Goal: Task Accomplishment & Management: Manage account settings

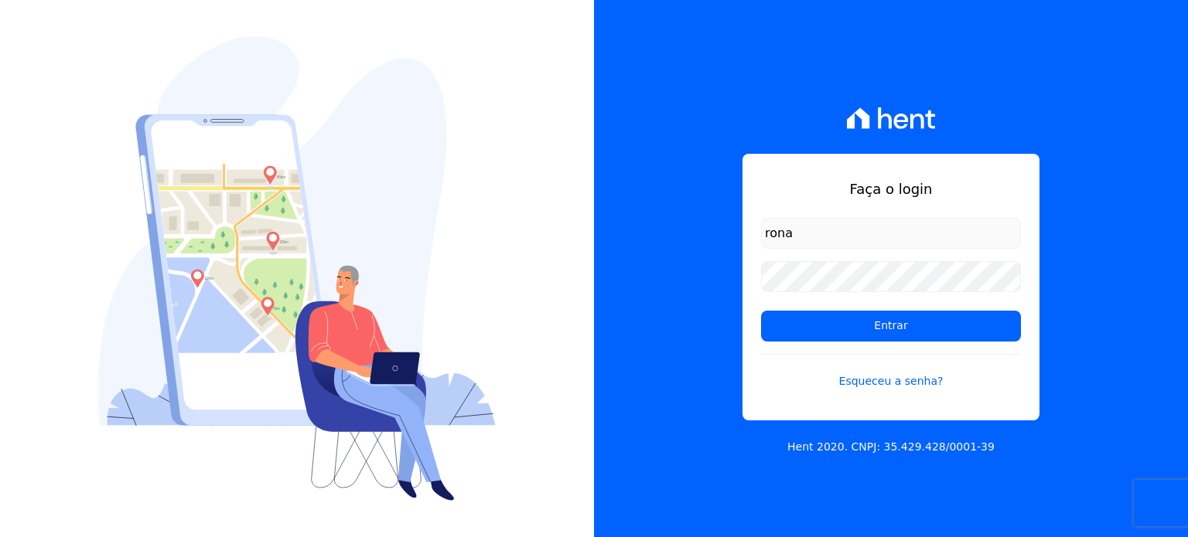
type input "ronaldo.trindade@vlbarros.com.br"
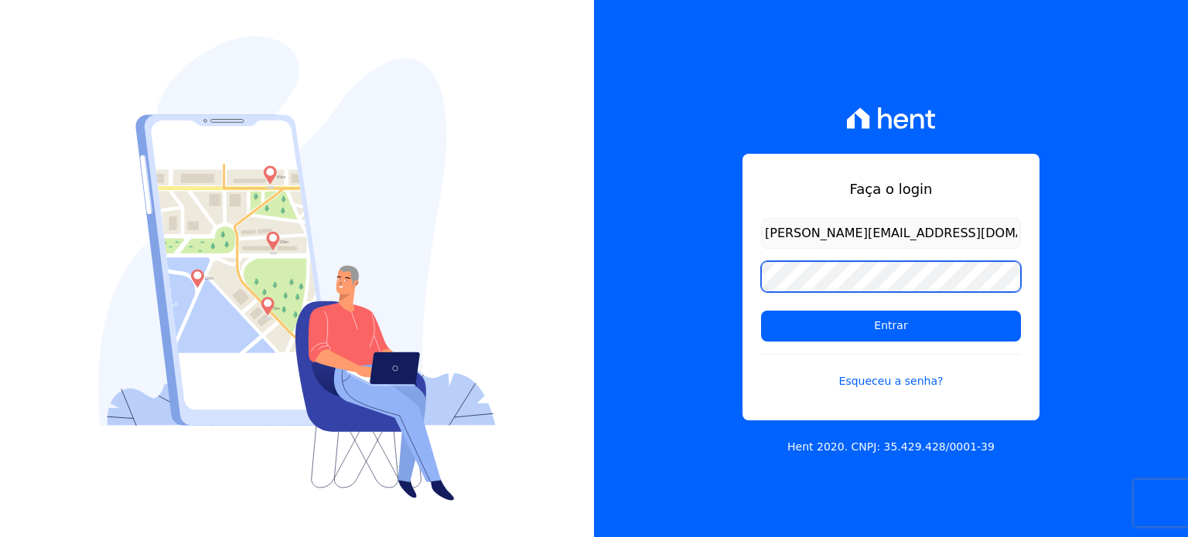
click at [761, 311] on input "Entrar" at bounding box center [891, 326] width 260 height 31
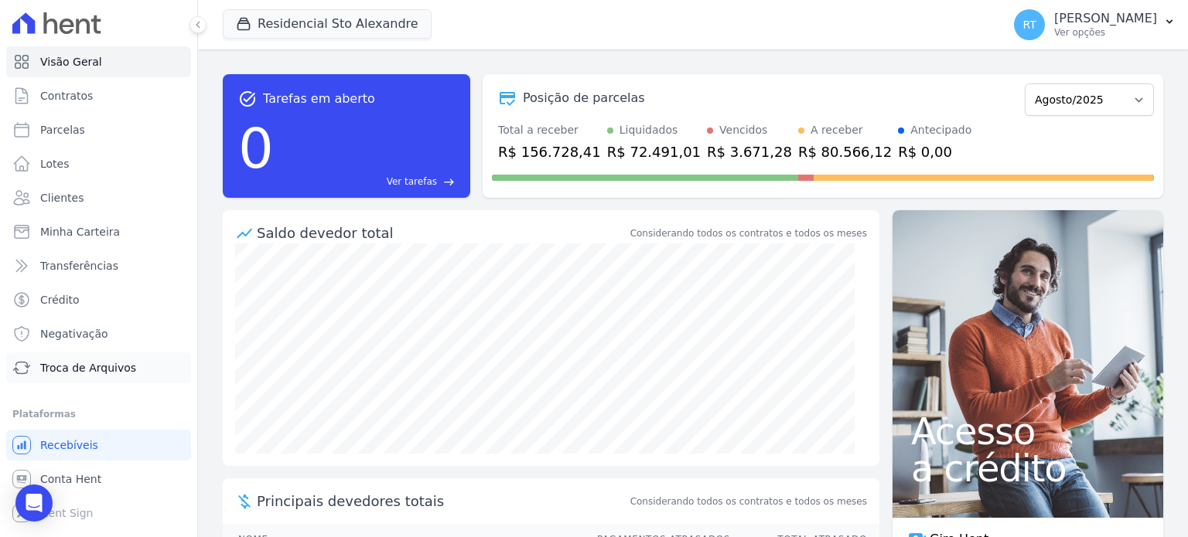
click at [108, 370] on span "Troca de Arquivos" at bounding box center [88, 367] width 96 height 15
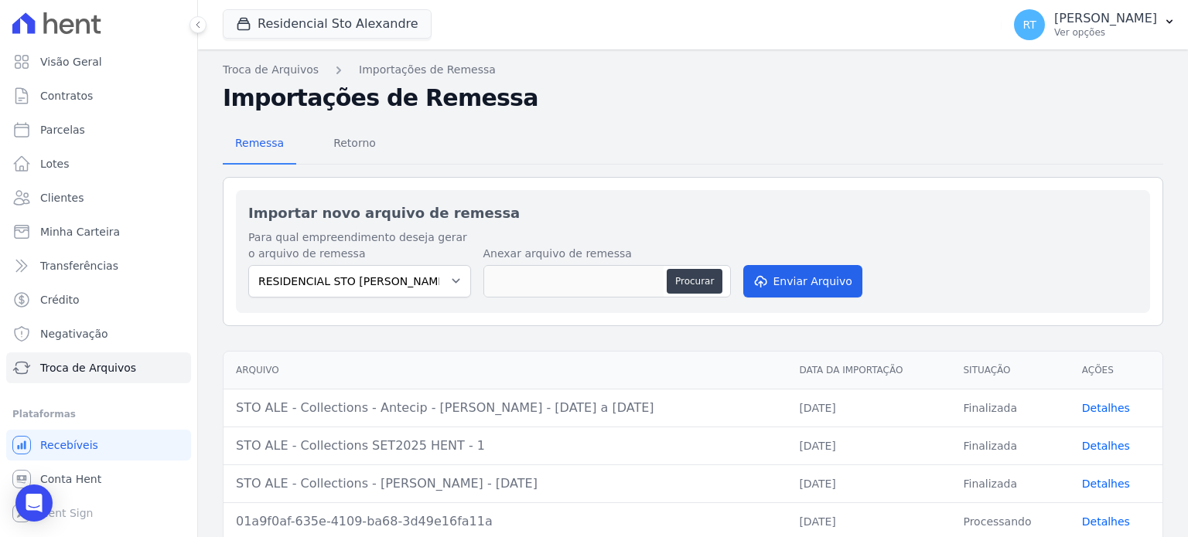
click at [105, 369] on span "Troca de Arquivos" at bounding box center [88, 367] width 96 height 15
click at [362, 140] on span "Retorno" at bounding box center [354, 143] width 61 height 31
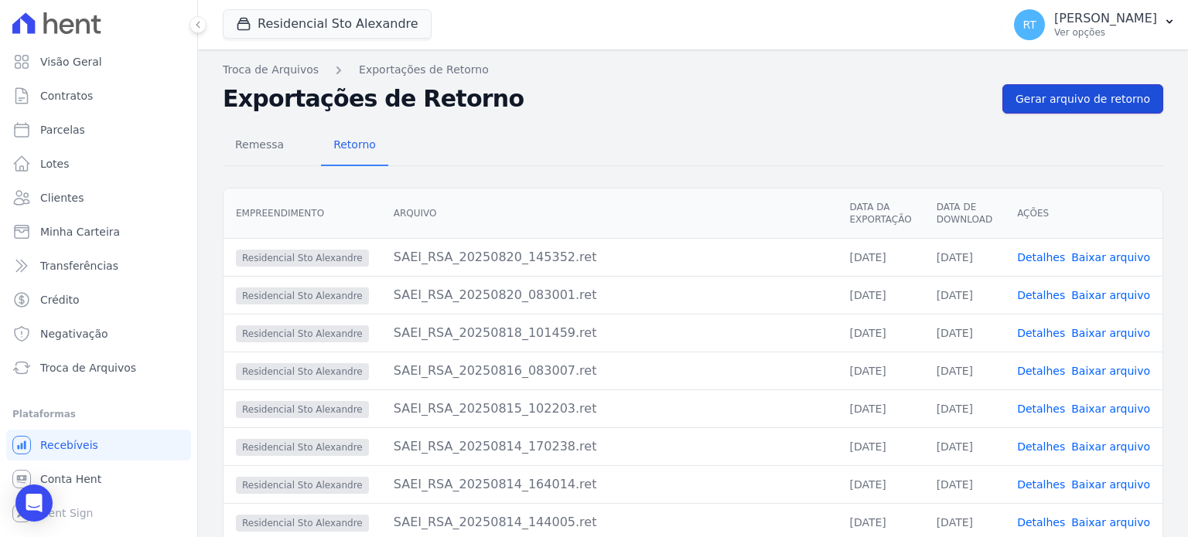
click at [1076, 96] on span "Gerar arquivo de retorno" at bounding box center [1082, 98] width 135 height 15
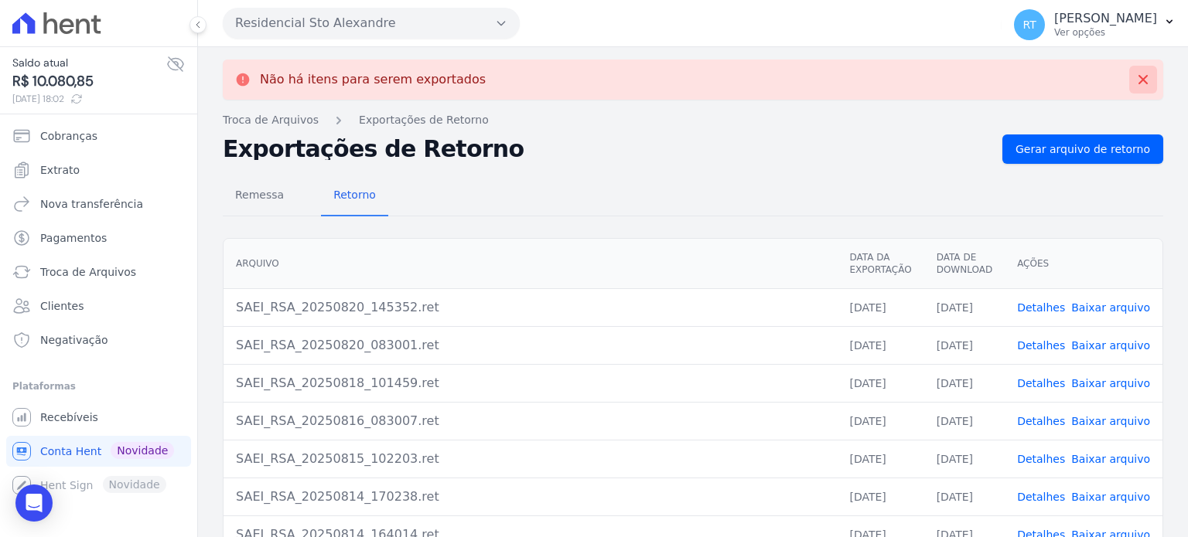
click at [1135, 73] on icon at bounding box center [1142, 79] width 15 height 15
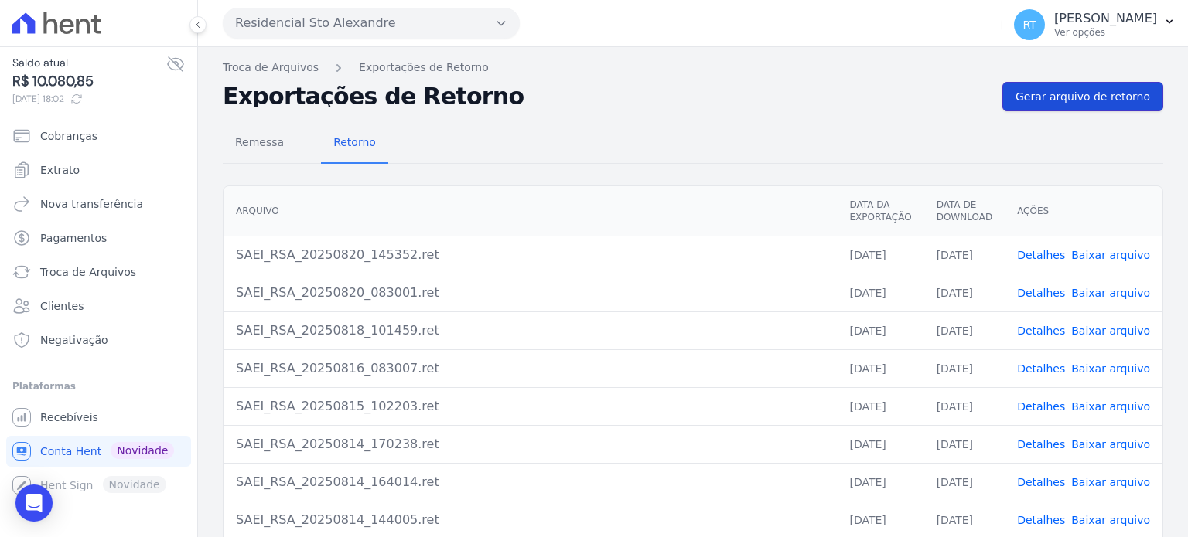
click at [1100, 91] on span "Gerar arquivo de retorno" at bounding box center [1082, 96] width 135 height 15
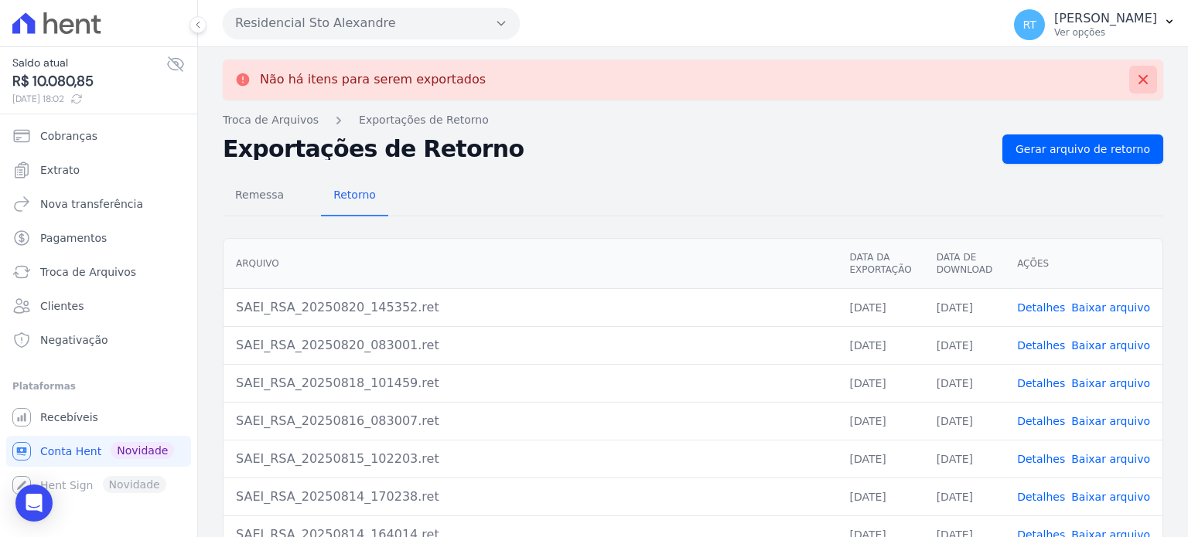
click at [1135, 80] on icon at bounding box center [1142, 79] width 15 height 15
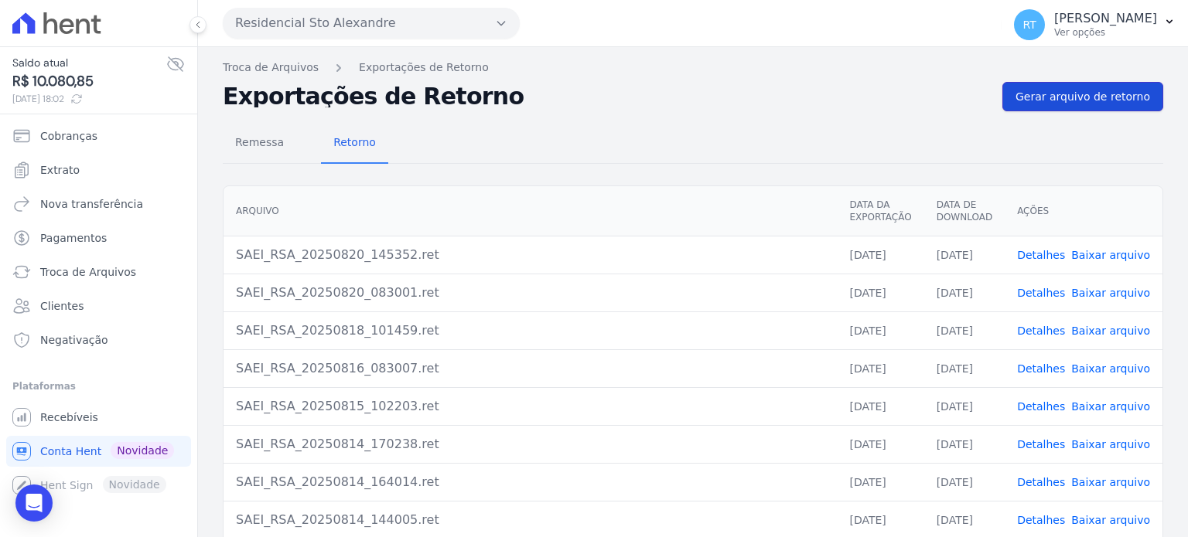
click at [1088, 94] on span "Gerar arquivo de retorno" at bounding box center [1082, 96] width 135 height 15
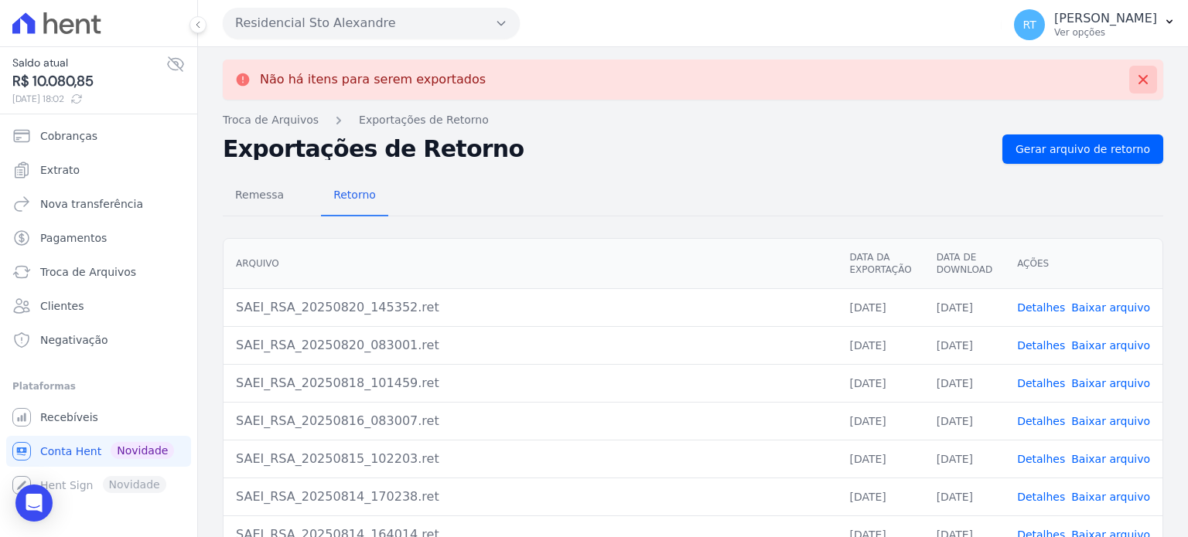
click at [1138, 77] on icon at bounding box center [1142, 79] width 9 height 9
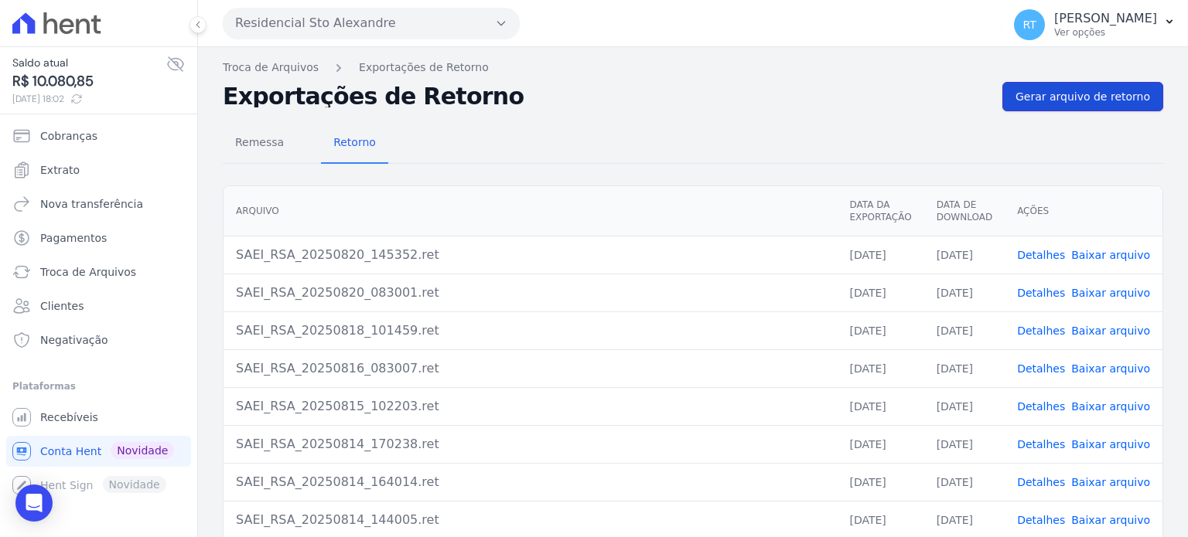
click at [1087, 100] on span "Gerar arquivo de retorno" at bounding box center [1082, 96] width 135 height 15
click at [1076, 98] on span "Gerar arquivo de retorno" at bounding box center [1082, 96] width 135 height 15
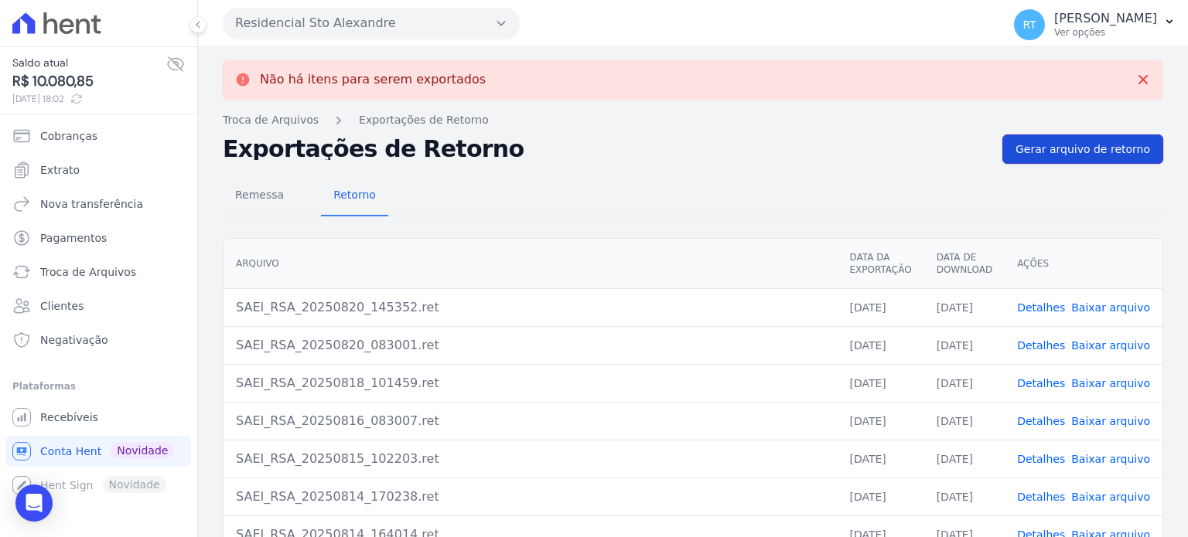
click at [1078, 150] on span "Gerar arquivo de retorno" at bounding box center [1082, 149] width 135 height 15
click at [1135, 77] on icon at bounding box center [1142, 79] width 15 height 15
click at [1061, 148] on span "Gerar arquivo de retorno" at bounding box center [1082, 149] width 135 height 15
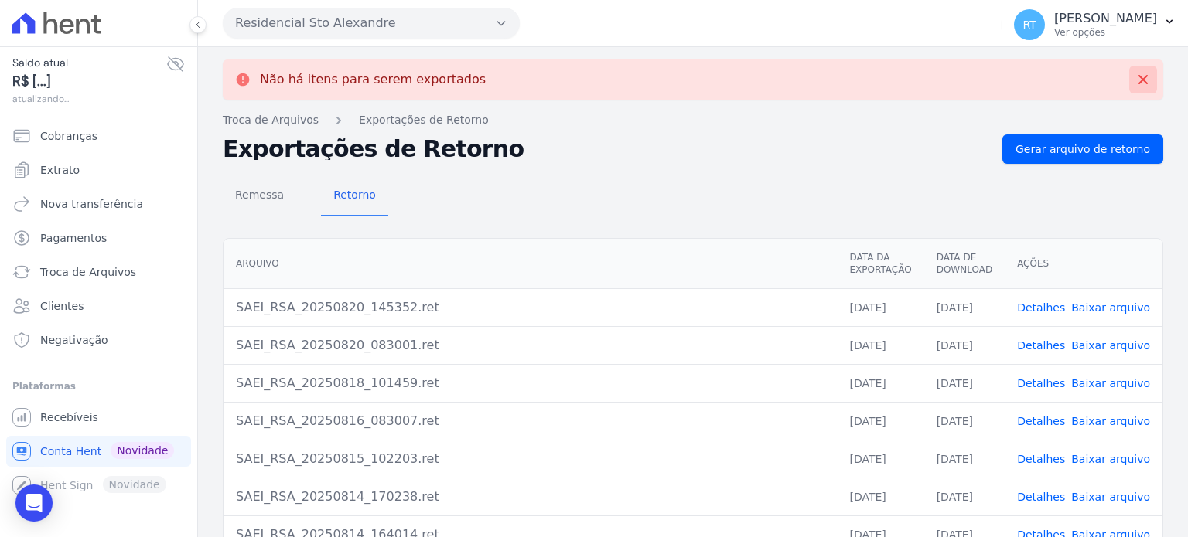
click at [1138, 79] on icon at bounding box center [1142, 79] width 9 height 9
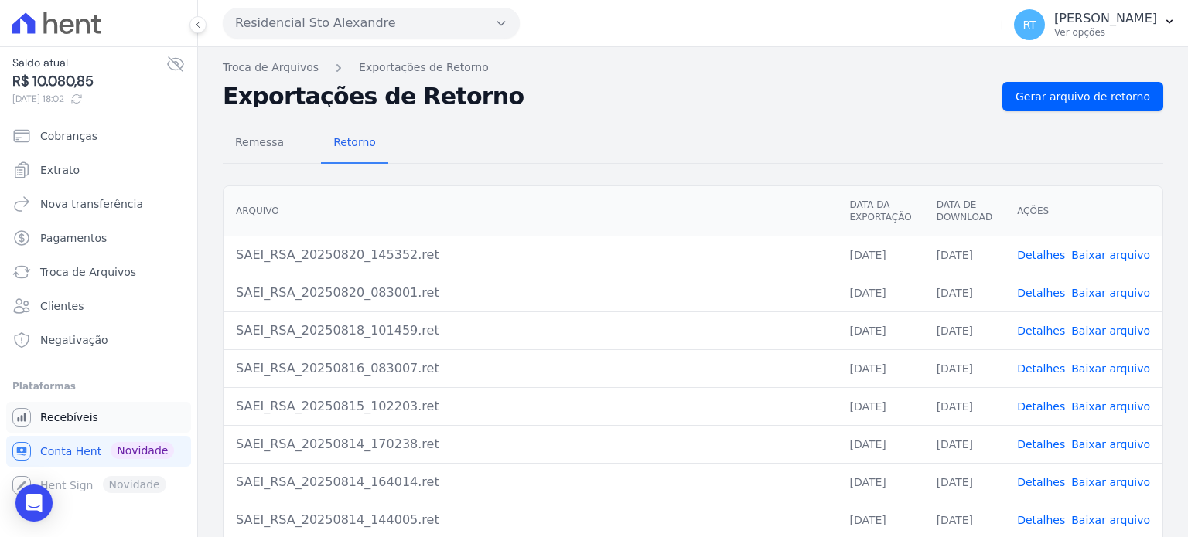
click at [68, 421] on span "Recebíveis" at bounding box center [69, 417] width 58 height 15
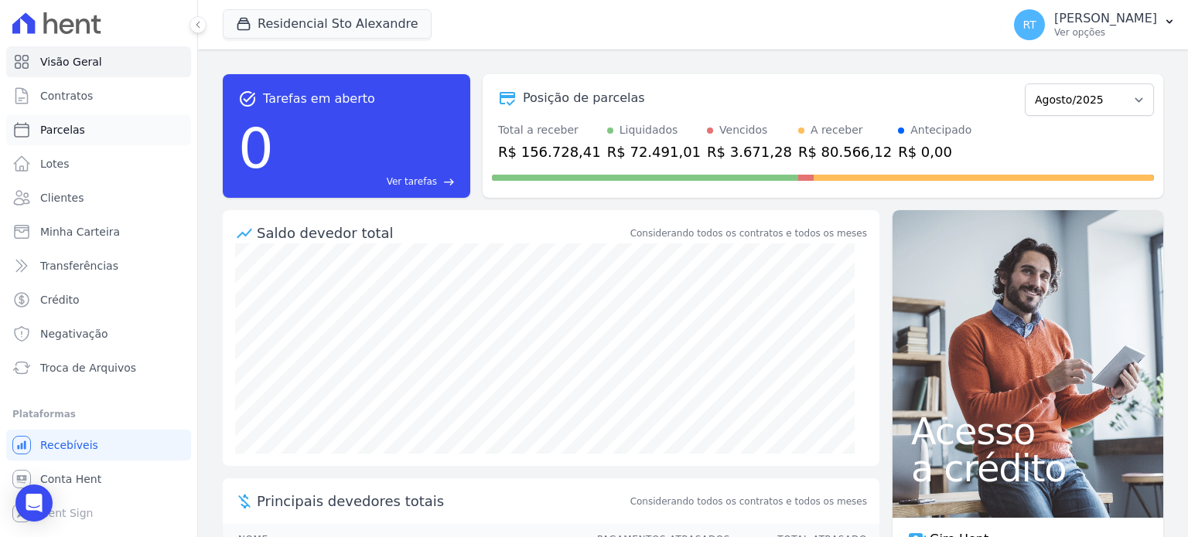
click at [65, 131] on span "Parcelas" at bounding box center [62, 129] width 45 height 15
select select
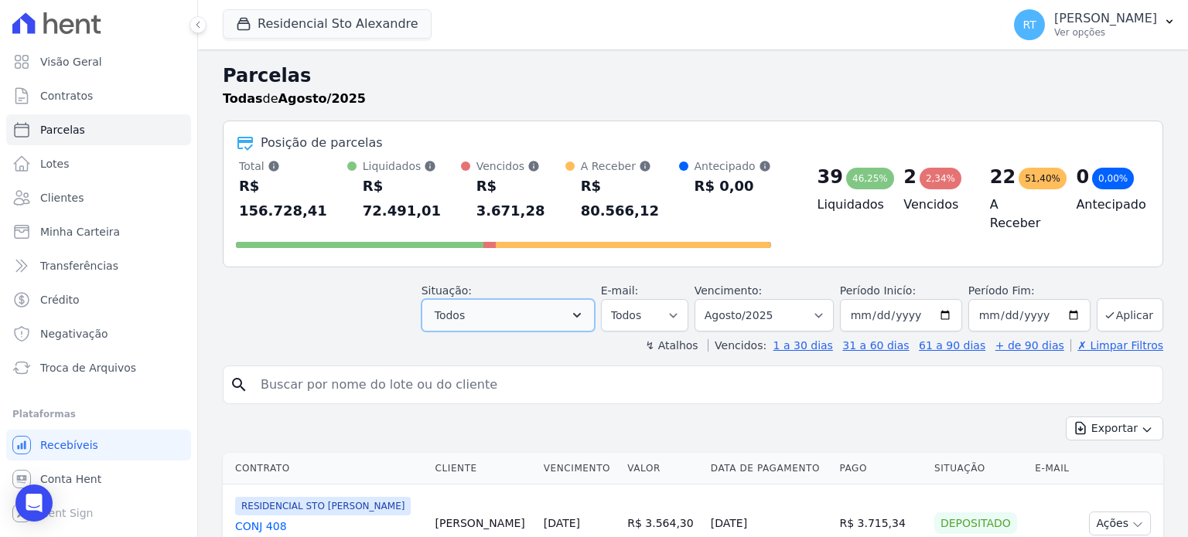
click at [581, 313] on icon "button" at bounding box center [577, 315] width 8 height 5
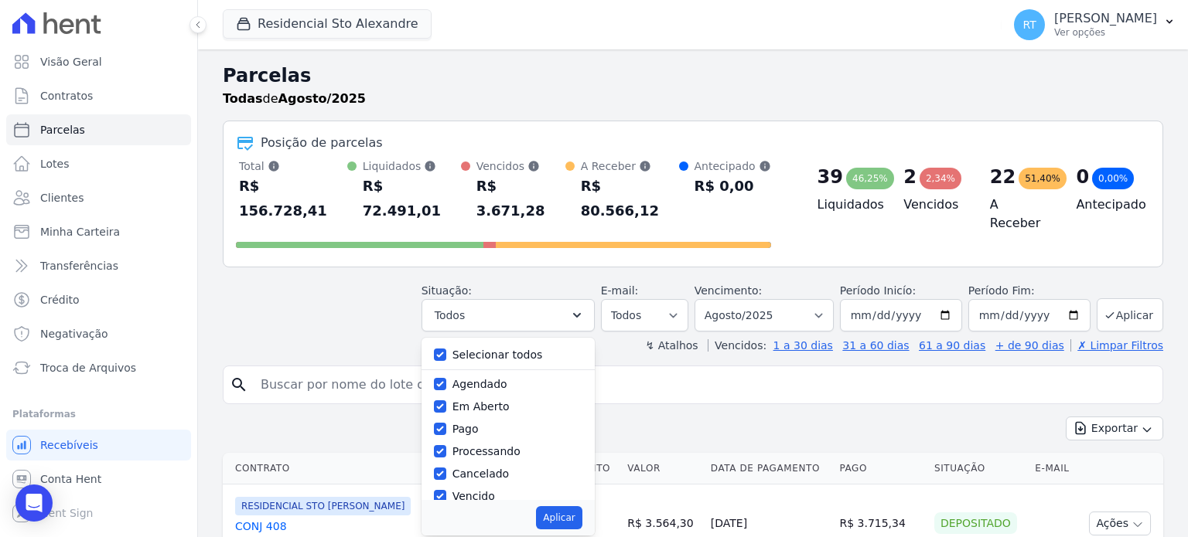
click at [477, 349] on label "Selecionar todos" at bounding box center [497, 355] width 90 height 12
click at [446, 349] on input "Selecionar todos" at bounding box center [440, 355] width 12 height 12
checkbox input "false"
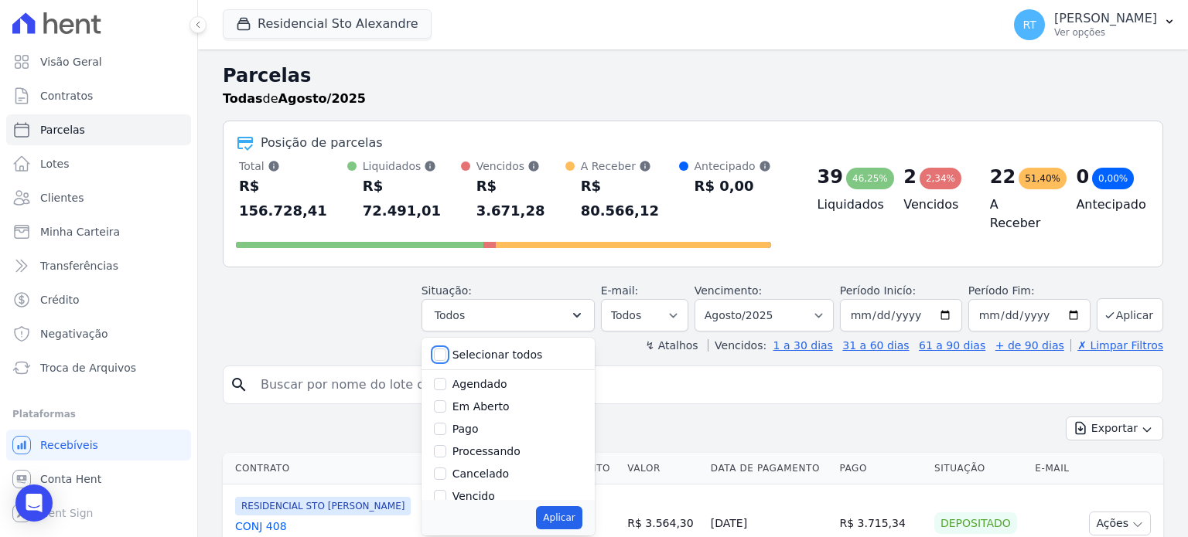
checkbox input "false"
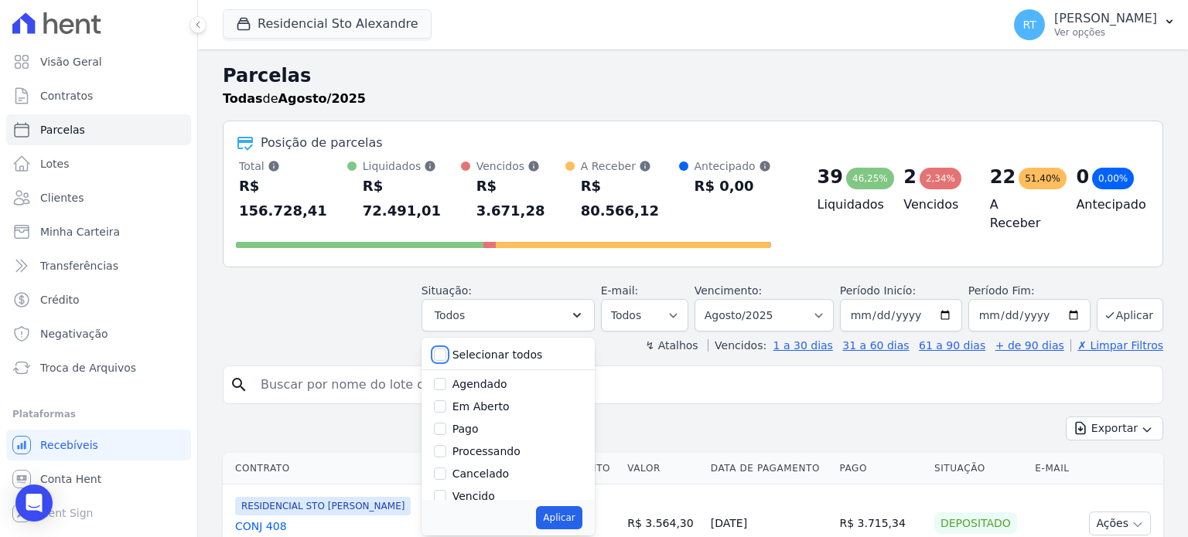
checkbox input "false"
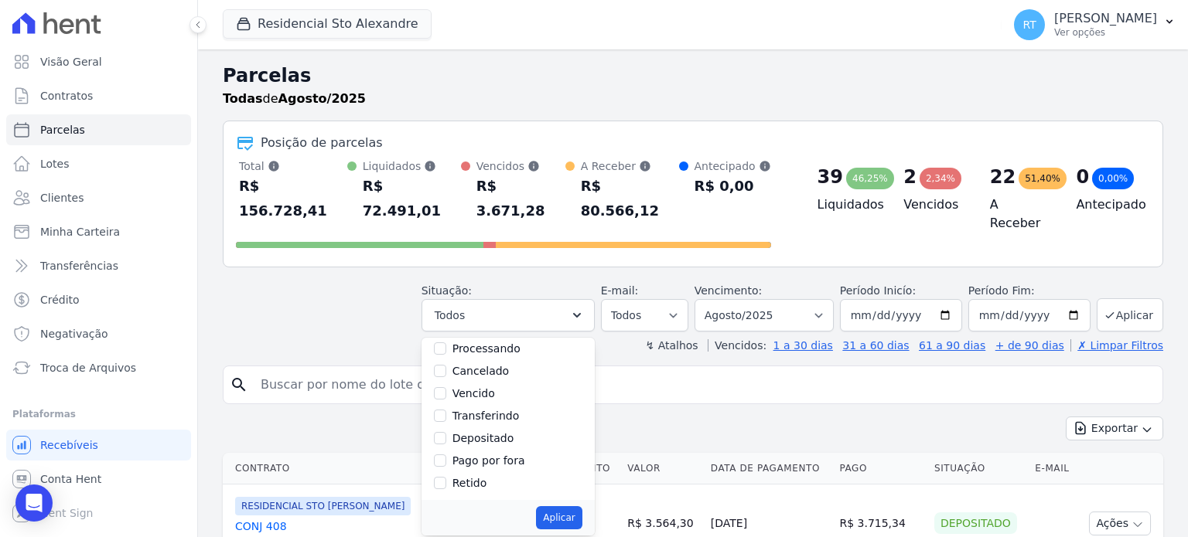
click at [495, 387] on label "Vencido" at bounding box center [473, 393] width 43 height 12
click at [446, 387] on input "Vencido" at bounding box center [440, 393] width 12 height 12
checkbox input "true"
click at [575, 507] on button "Aplicar" at bounding box center [559, 518] width 46 height 23
select select "overdue"
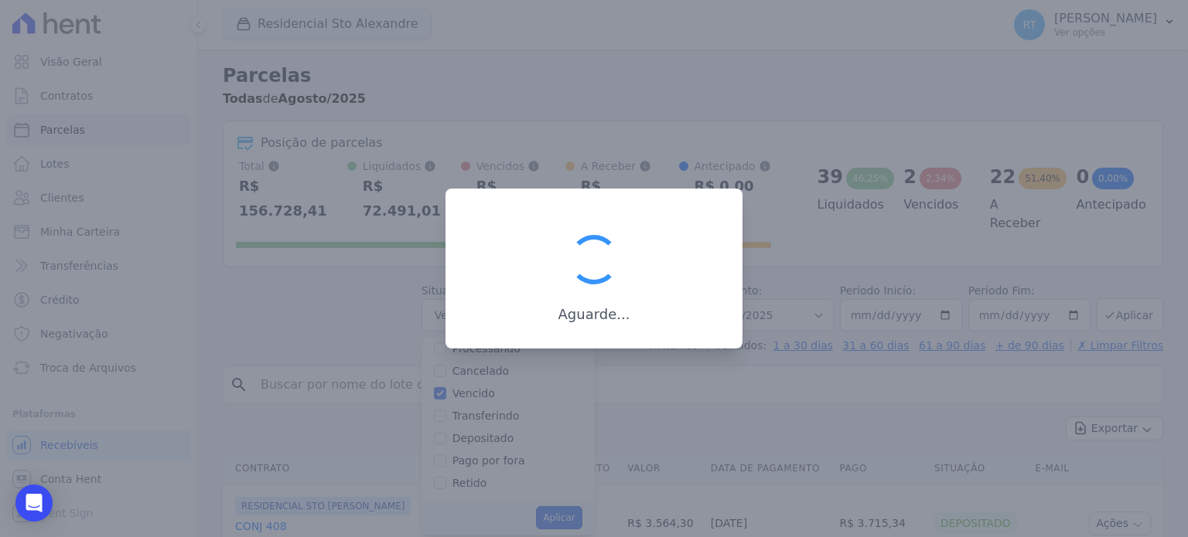
scroll to position [29, 0]
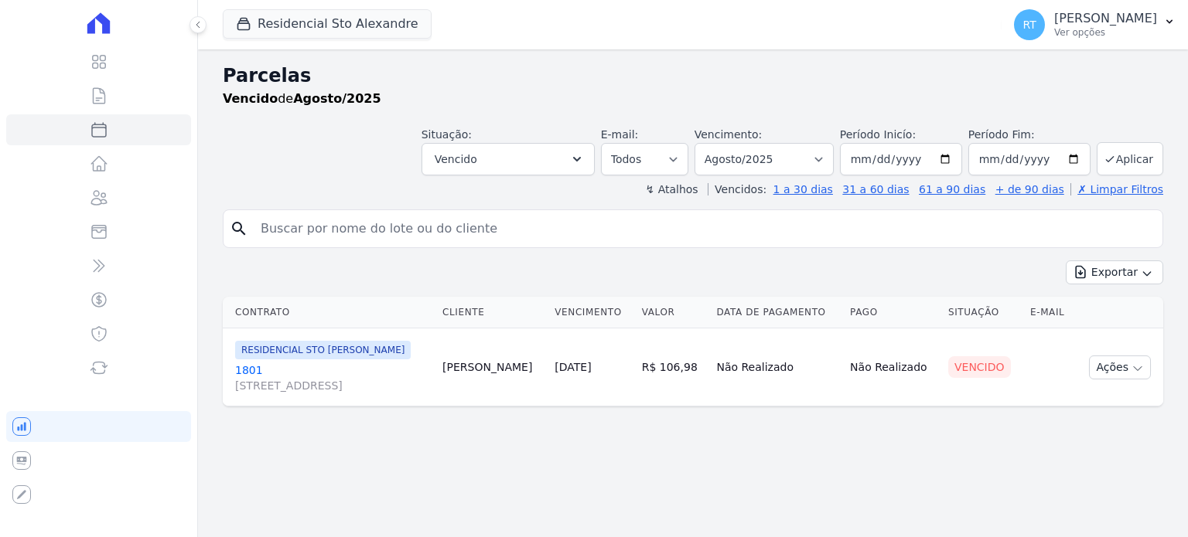
select select
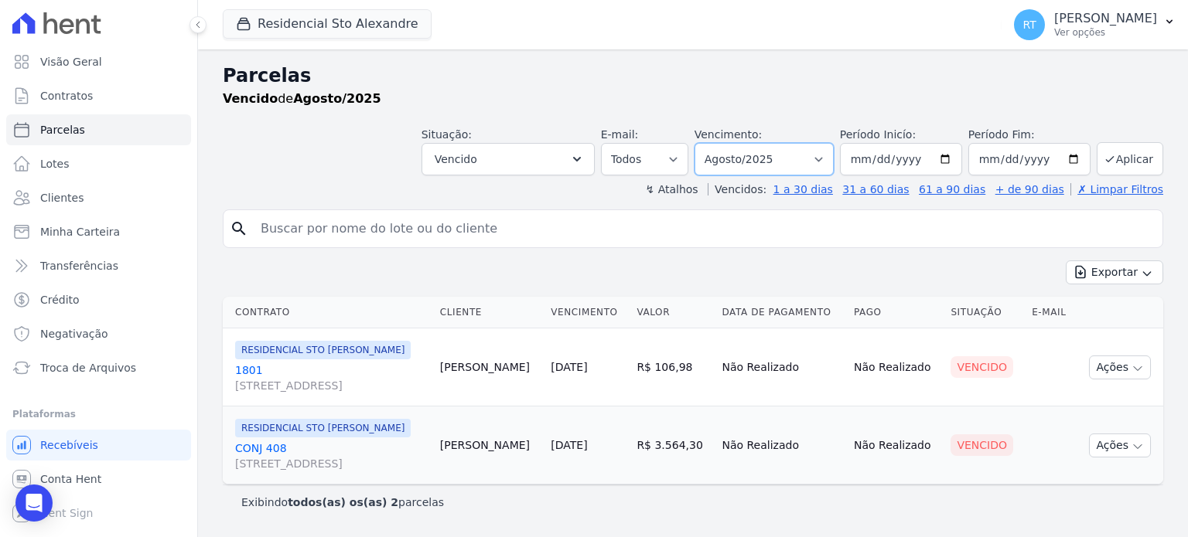
click at [834, 157] on select "Filtrar por período ──────── Todos os meses Março/2020 Abril/2020 Maio/2020 Jun…" at bounding box center [763, 159] width 139 height 32
select select "date_range_filter"
click at [718, 143] on select "Filtrar por período ──────── Todos os meses Março/2020 Abril/2020 Maio/2020 Jun…" at bounding box center [763, 159] width 139 height 32
click at [958, 162] on input "2025-08-01" at bounding box center [901, 159] width 122 height 32
type input "[DATE]"
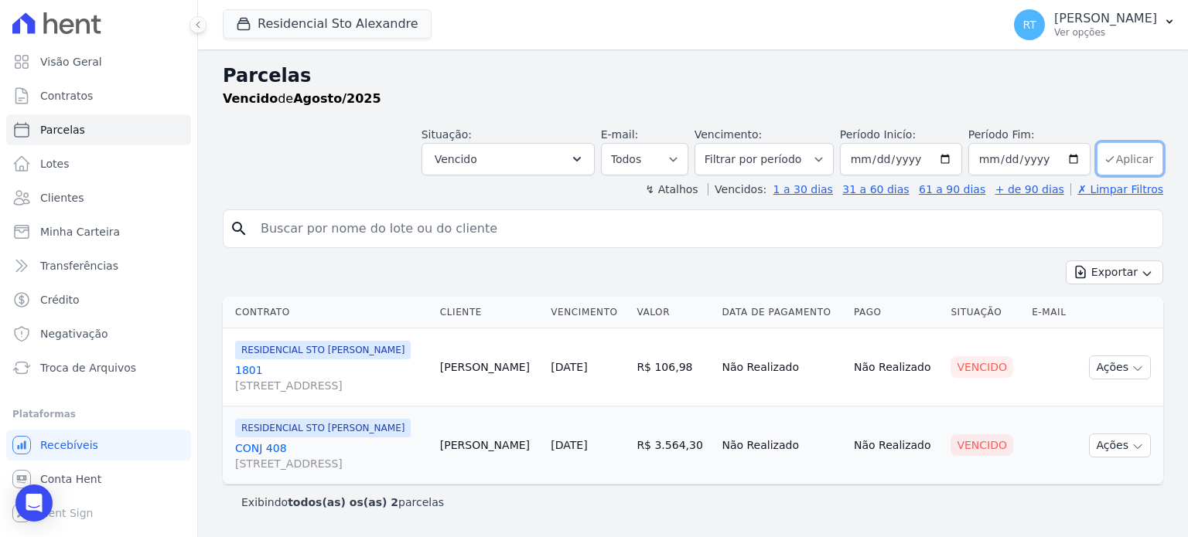
click at [1133, 159] on button "Aplicar" at bounding box center [1130, 158] width 67 height 33
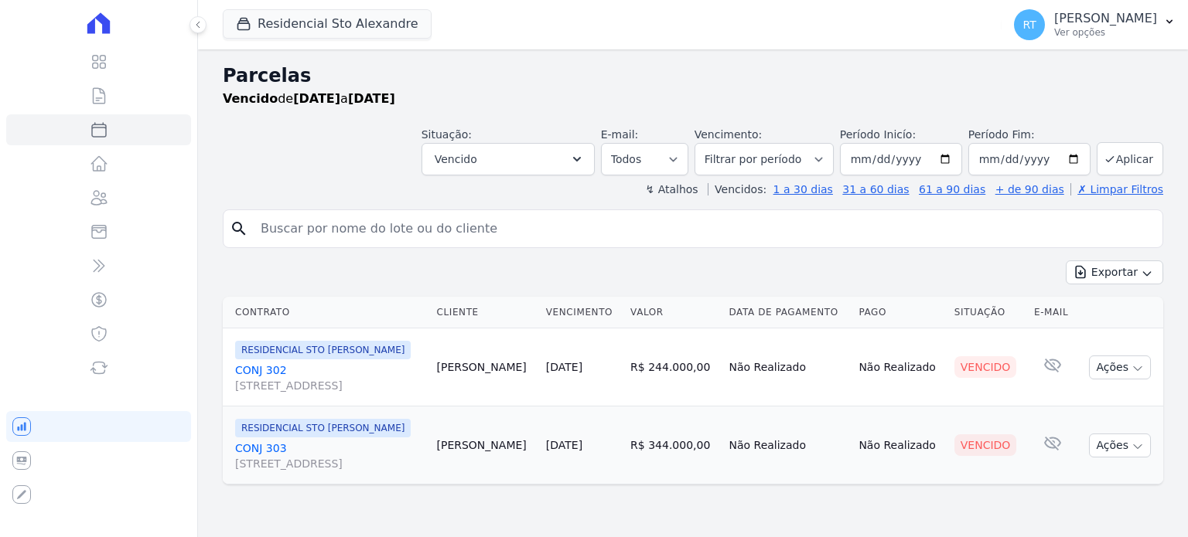
select select
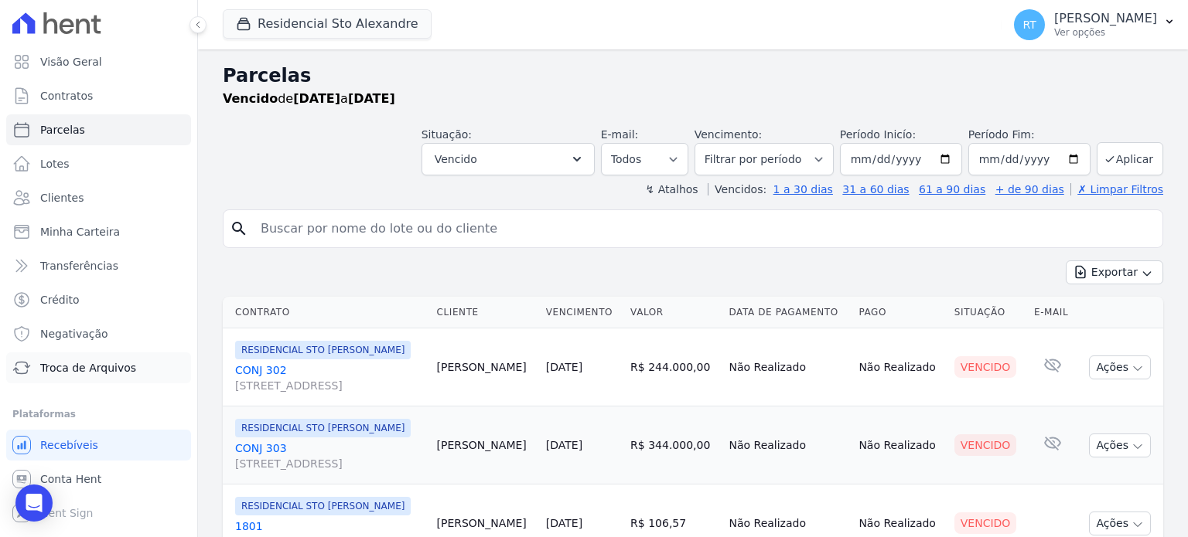
click at [94, 367] on span "Troca de Arquivos" at bounding box center [88, 367] width 96 height 15
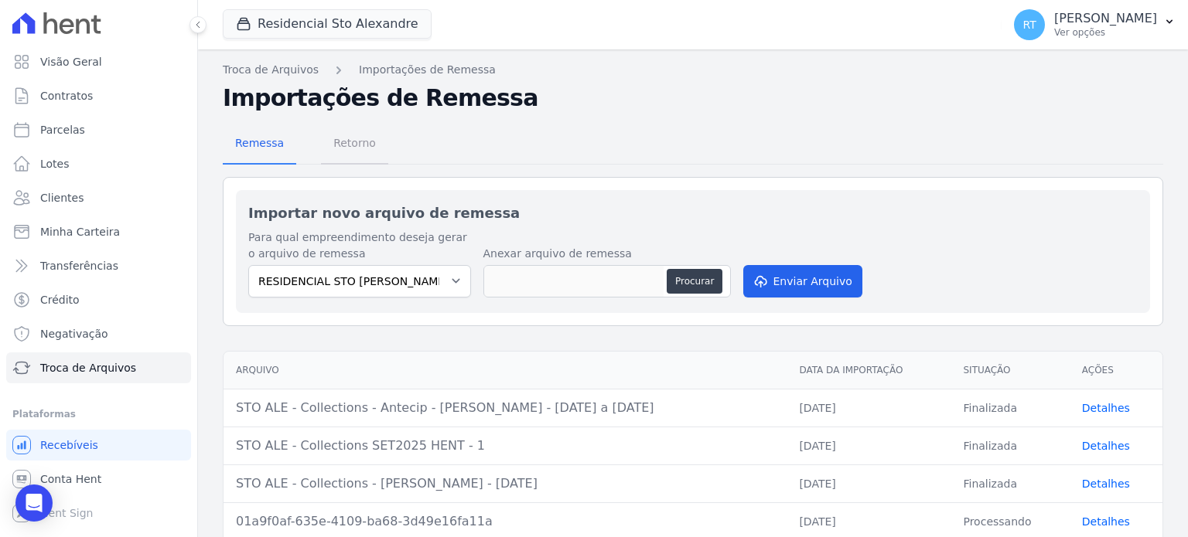
click at [346, 151] on span "Retorno" at bounding box center [354, 143] width 61 height 31
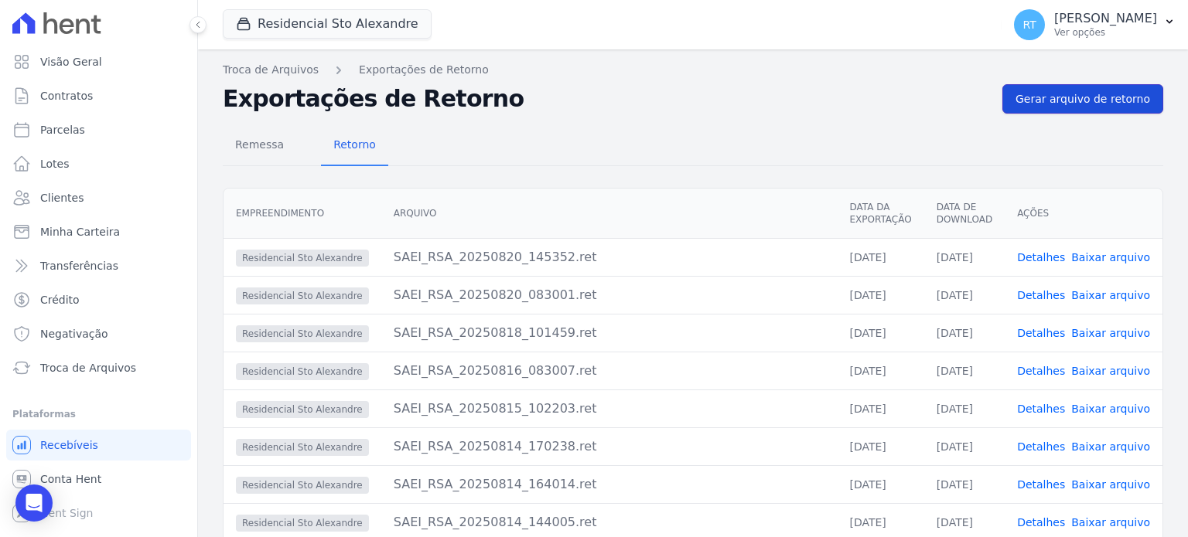
click at [1063, 98] on span "Gerar arquivo de retorno" at bounding box center [1082, 98] width 135 height 15
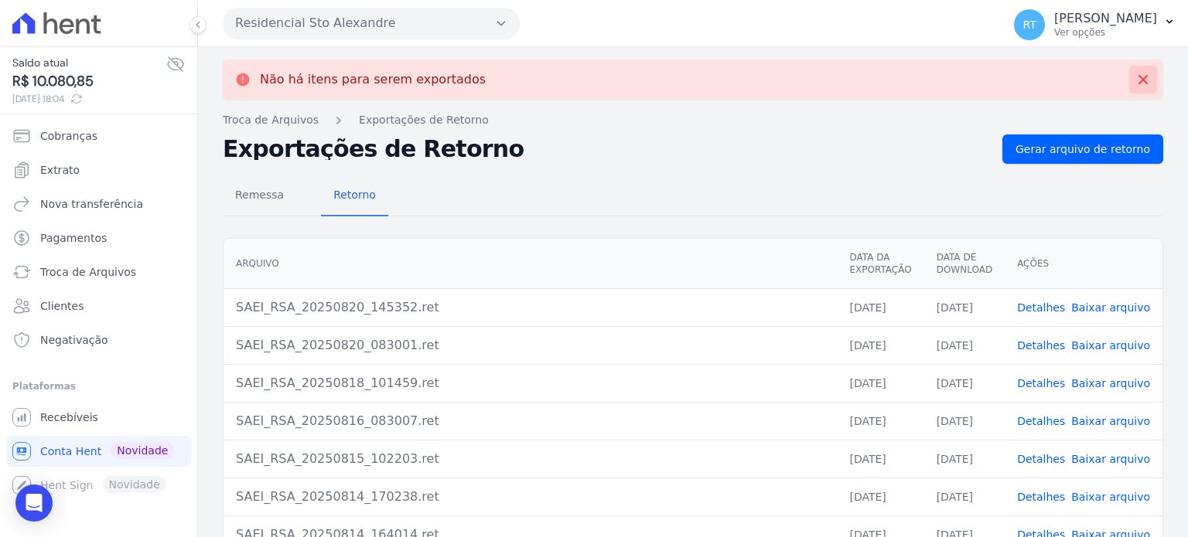
click at [1138, 77] on icon at bounding box center [1142, 79] width 9 height 9
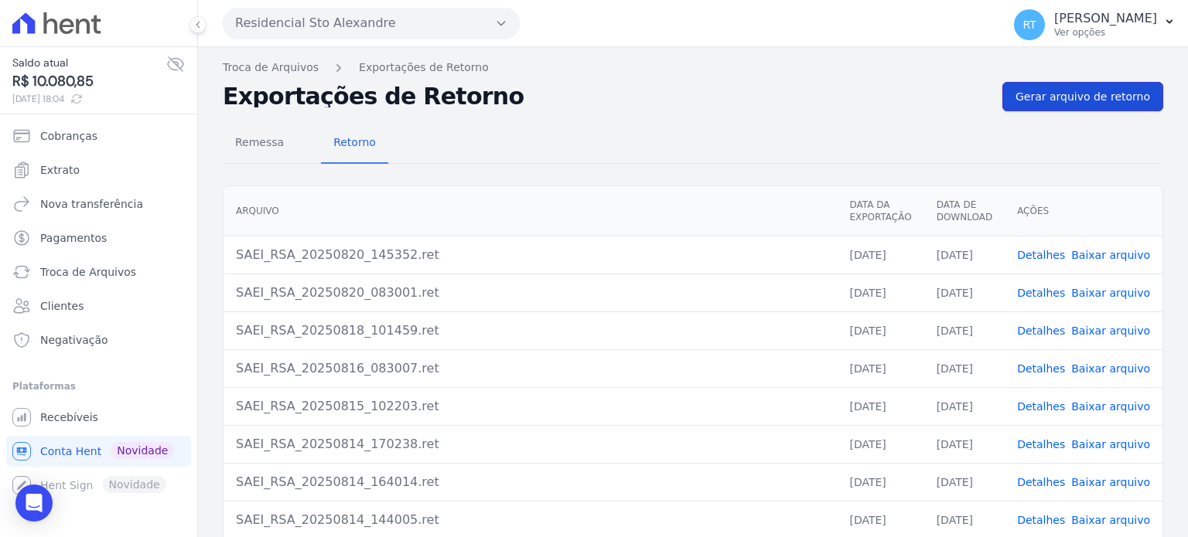
click at [1089, 93] on span "Gerar arquivo de retorno" at bounding box center [1082, 96] width 135 height 15
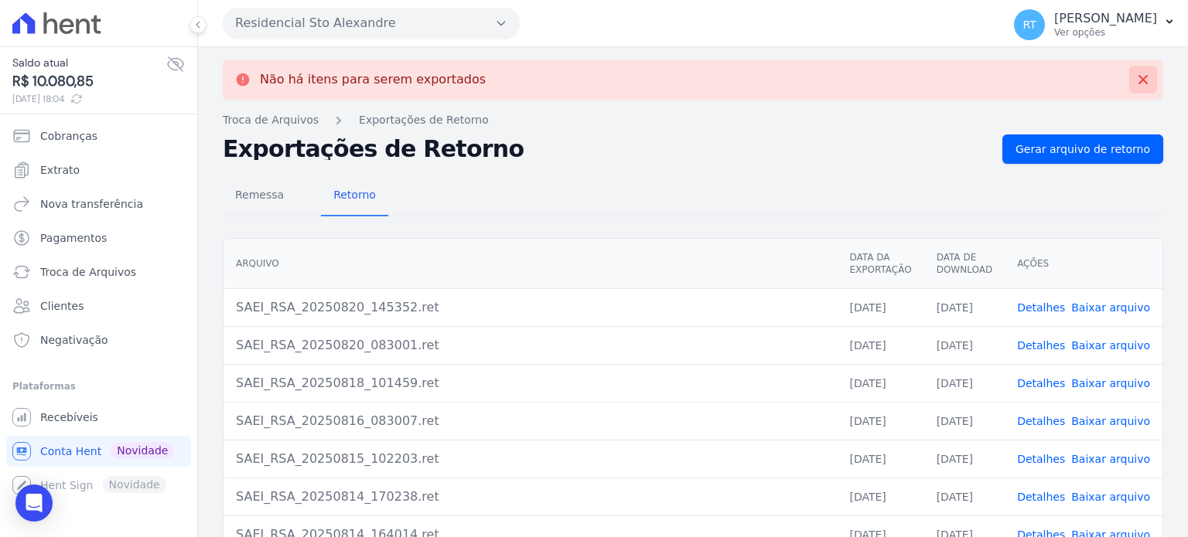
click at [1135, 80] on icon at bounding box center [1142, 79] width 15 height 15
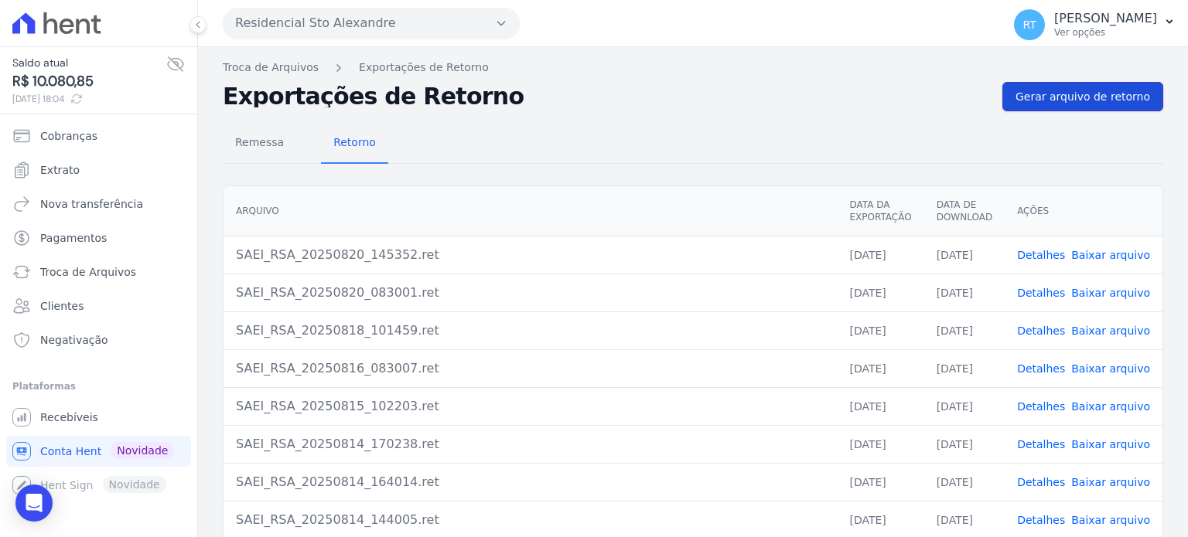
click at [1092, 94] on span "Gerar arquivo de retorno" at bounding box center [1082, 96] width 135 height 15
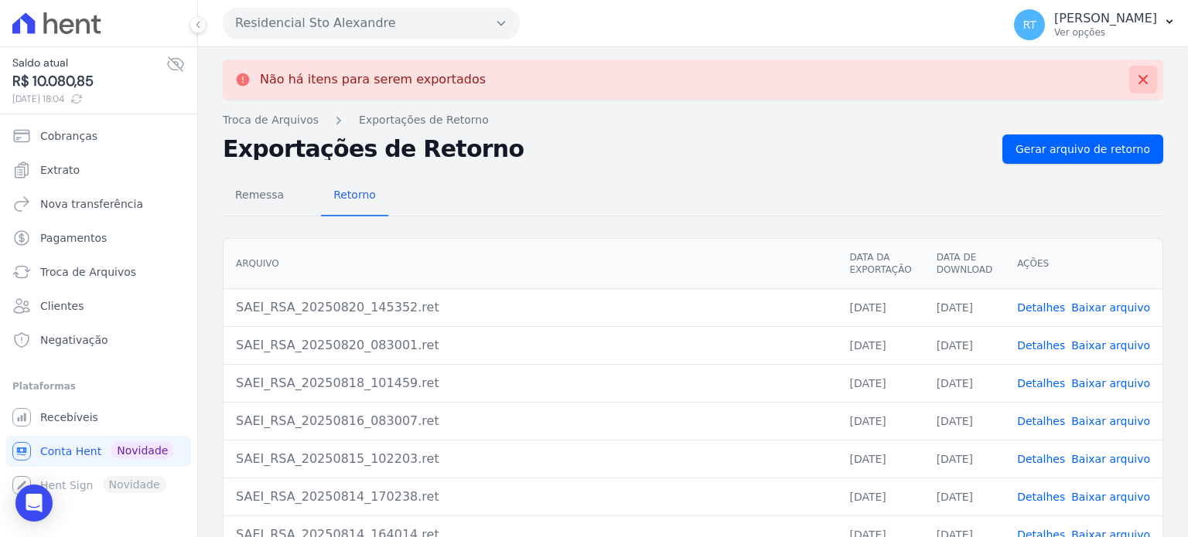
click at [1135, 84] on icon at bounding box center [1142, 79] width 15 height 15
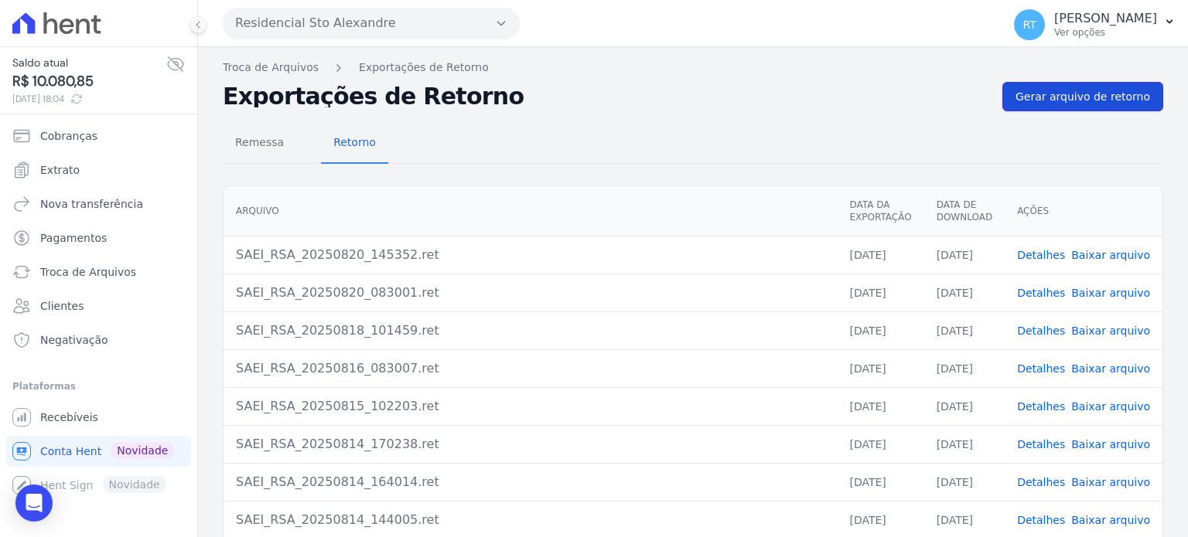
click at [1085, 91] on span "Gerar arquivo de retorno" at bounding box center [1082, 96] width 135 height 15
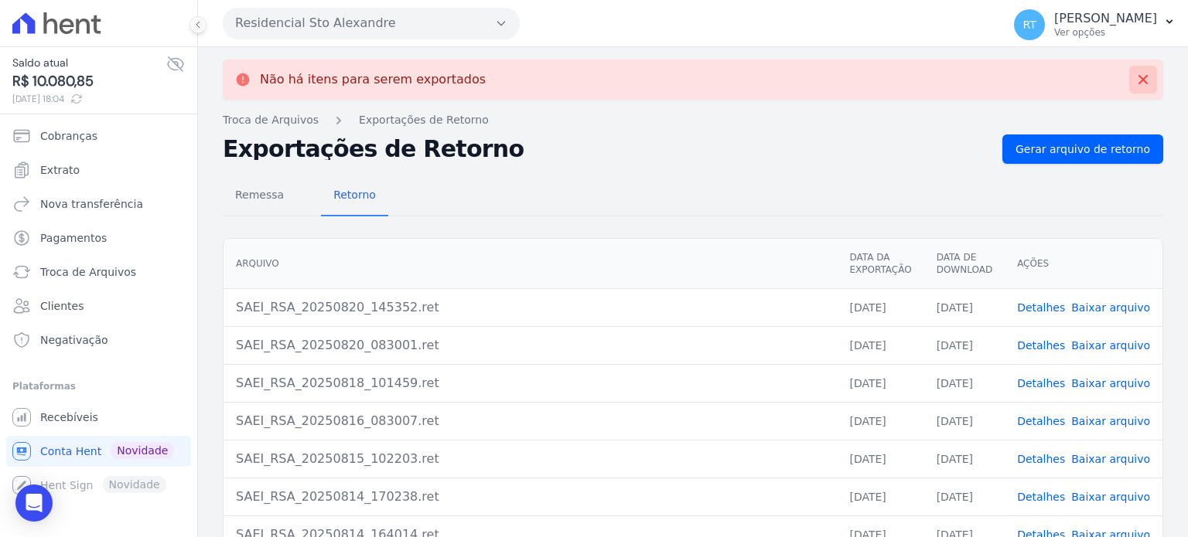
click at [1138, 81] on icon at bounding box center [1142, 79] width 9 height 9
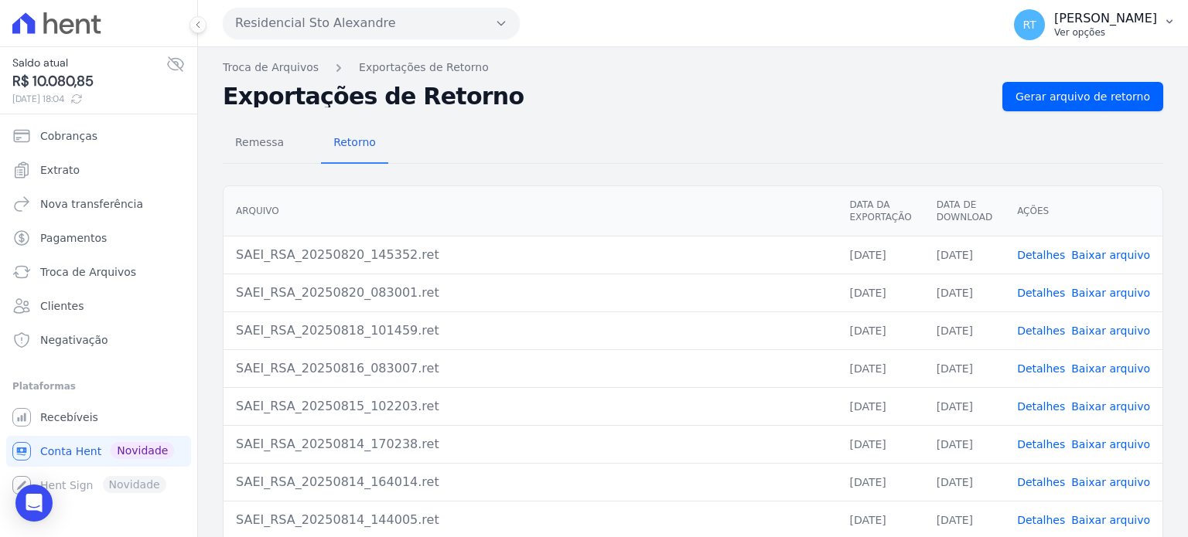
click at [1114, 26] on p "[PERSON_NAME]" at bounding box center [1105, 18] width 103 height 15
click at [1029, 70] on link "Logout" at bounding box center [1089, 67] width 198 height 28
